Goal: Task Accomplishment & Management: Manage account settings

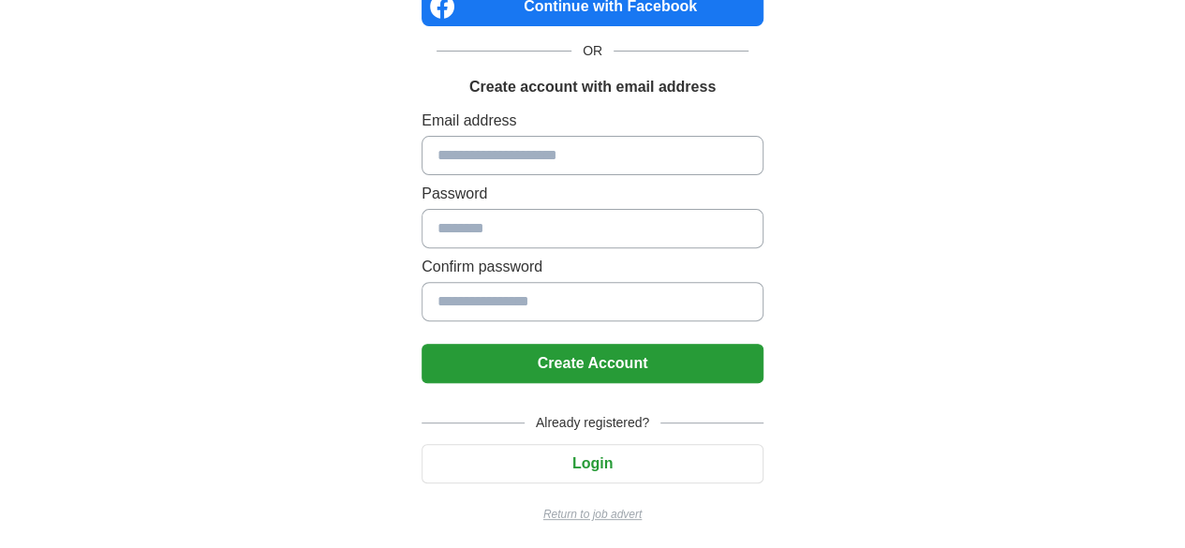
click at [597, 465] on button "Login" at bounding box center [593, 463] width 342 height 39
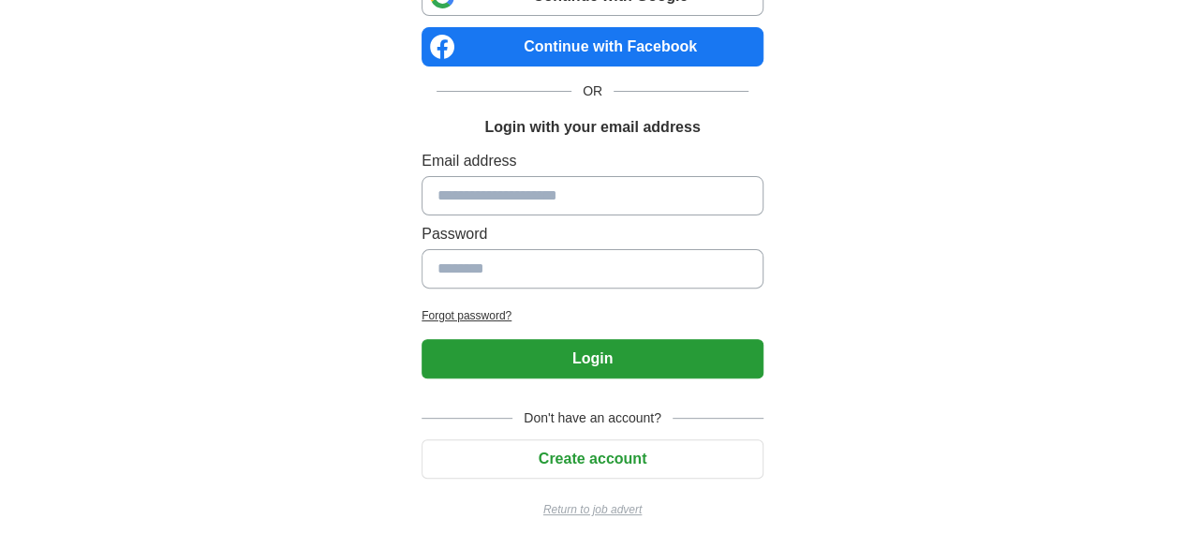
scroll to position [156, 0]
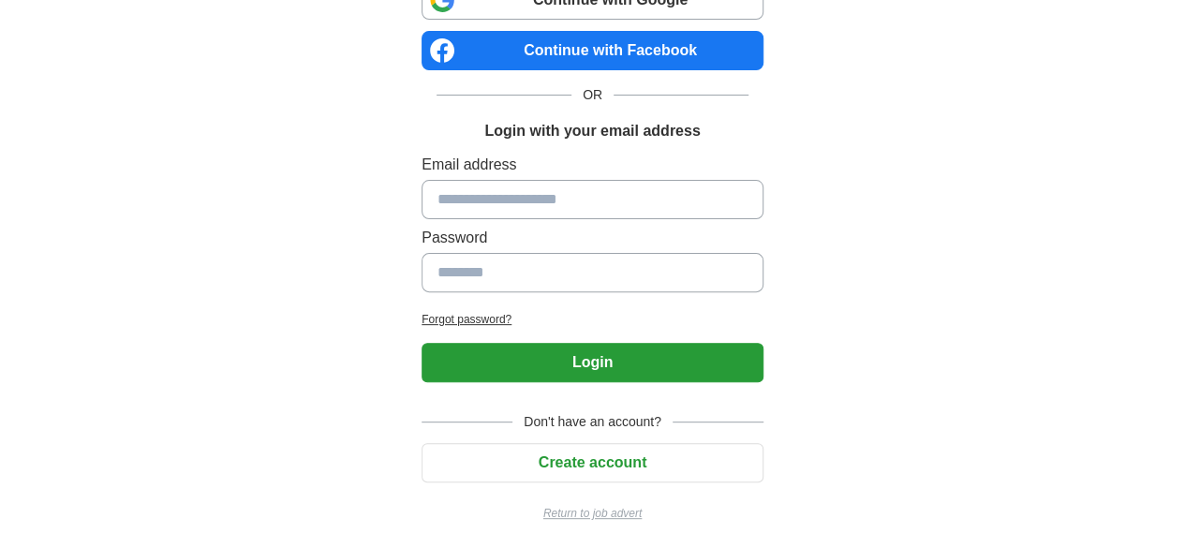
click at [587, 216] on input at bounding box center [593, 199] width 342 height 39
click at [591, 196] on input at bounding box center [593, 199] width 342 height 39
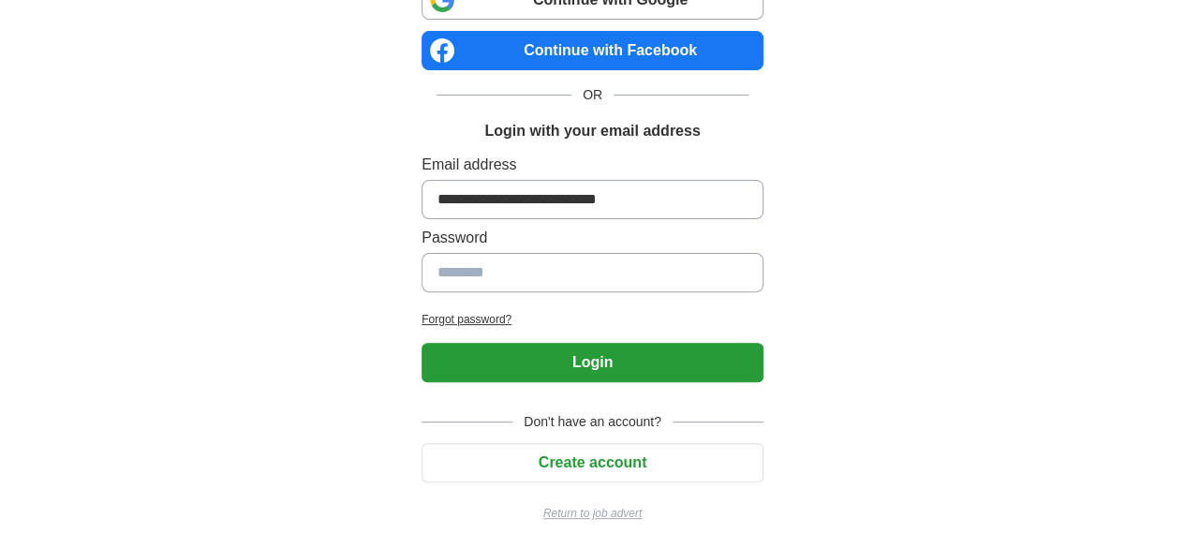
type input "**********"
click at [648, 370] on button "Login" at bounding box center [593, 362] width 342 height 39
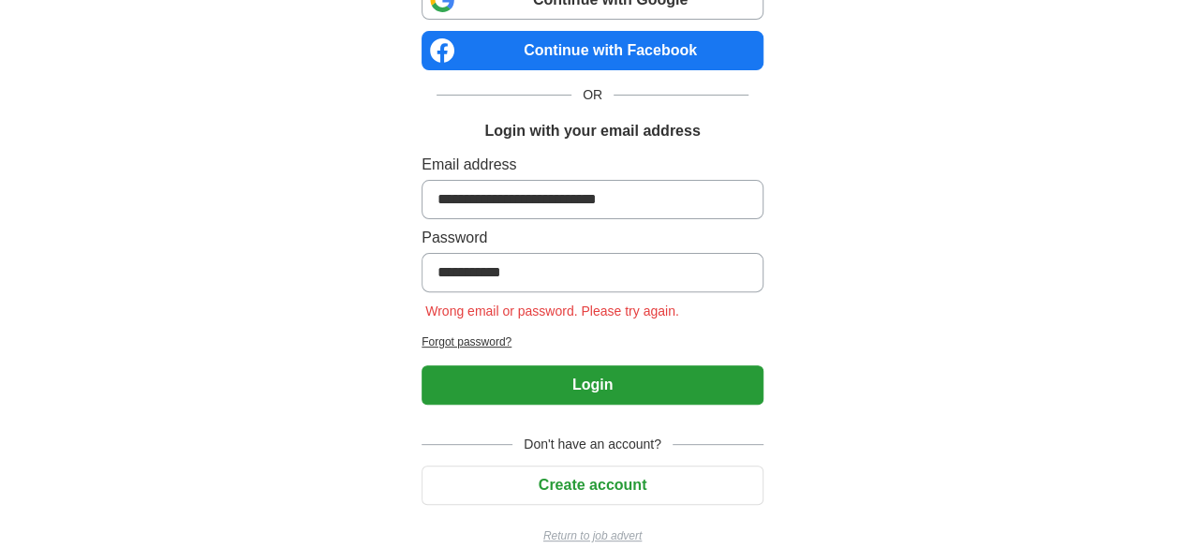
click at [442, 338] on h2 "Forgot password?" at bounding box center [593, 342] width 342 height 17
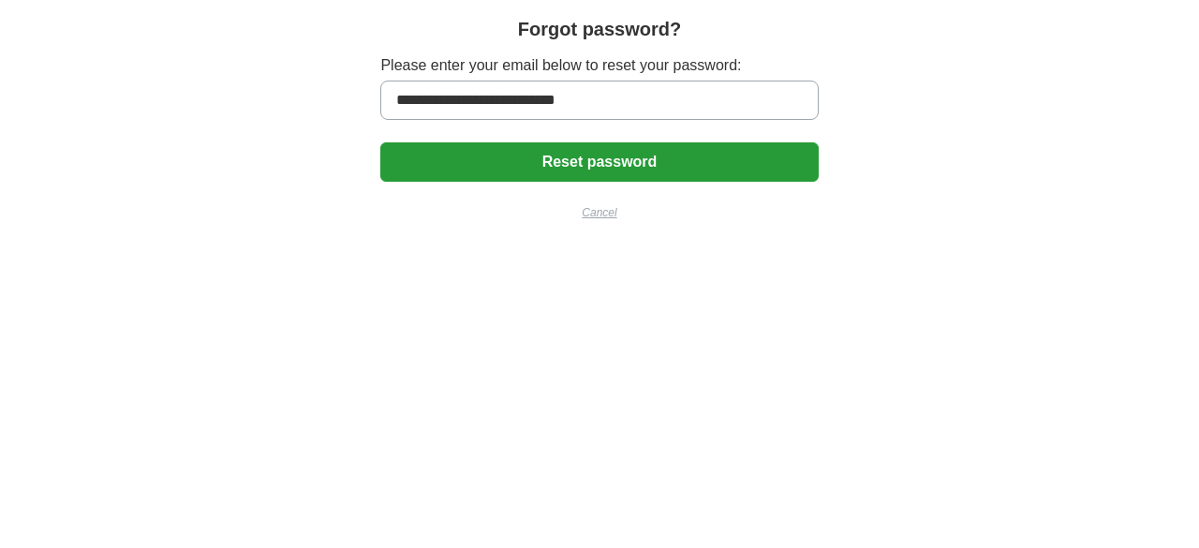
click at [584, 149] on button "Reset password" at bounding box center [599, 161] width 438 height 39
